Goal: Check status: Check status

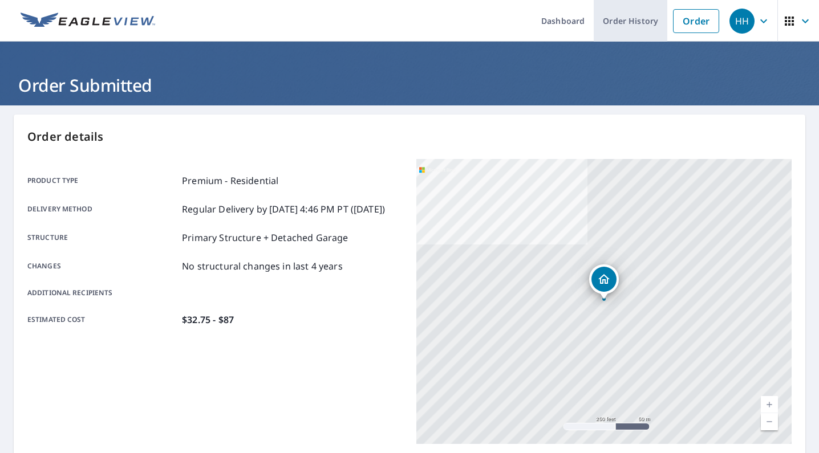
click at [631, 23] on link "Order History" at bounding box center [631, 21] width 74 height 42
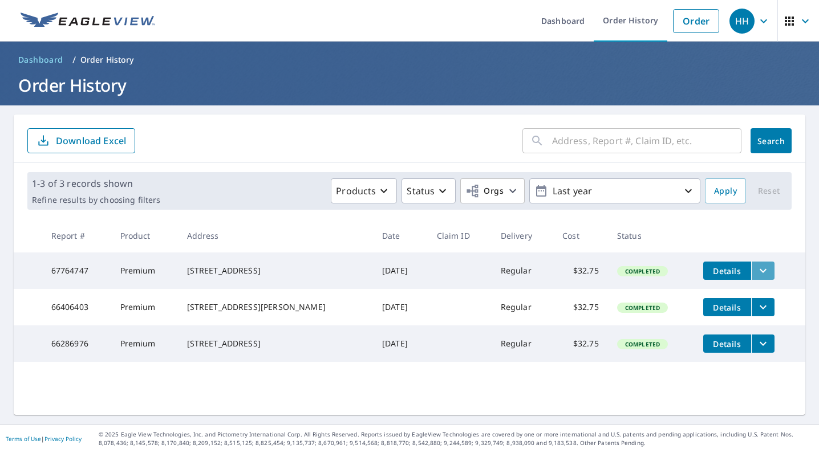
click at [756, 275] on icon "filesDropdownBtn-67764747" at bounding box center [763, 271] width 14 height 14
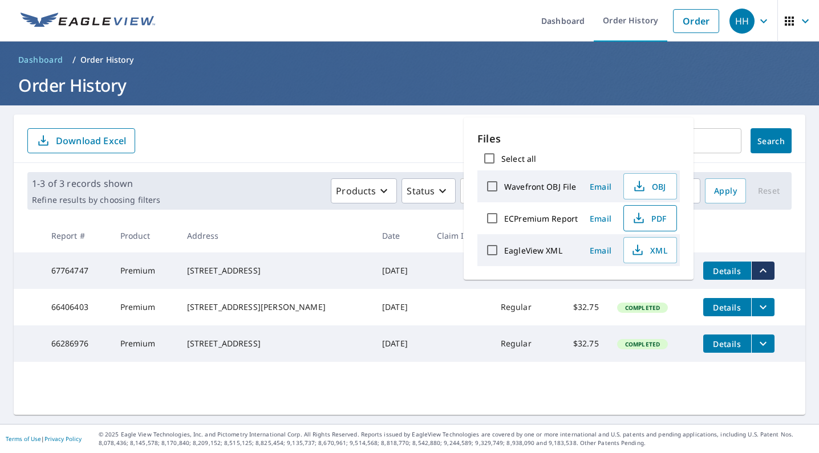
click at [666, 218] on span "PDF" at bounding box center [649, 219] width 37 height 14
click at [351, 141] on form "​ Search Download Excel" at bounding box center [409, 140] width 764 height 25
